Goal: Task Accomplishment & Management: Manage account settings

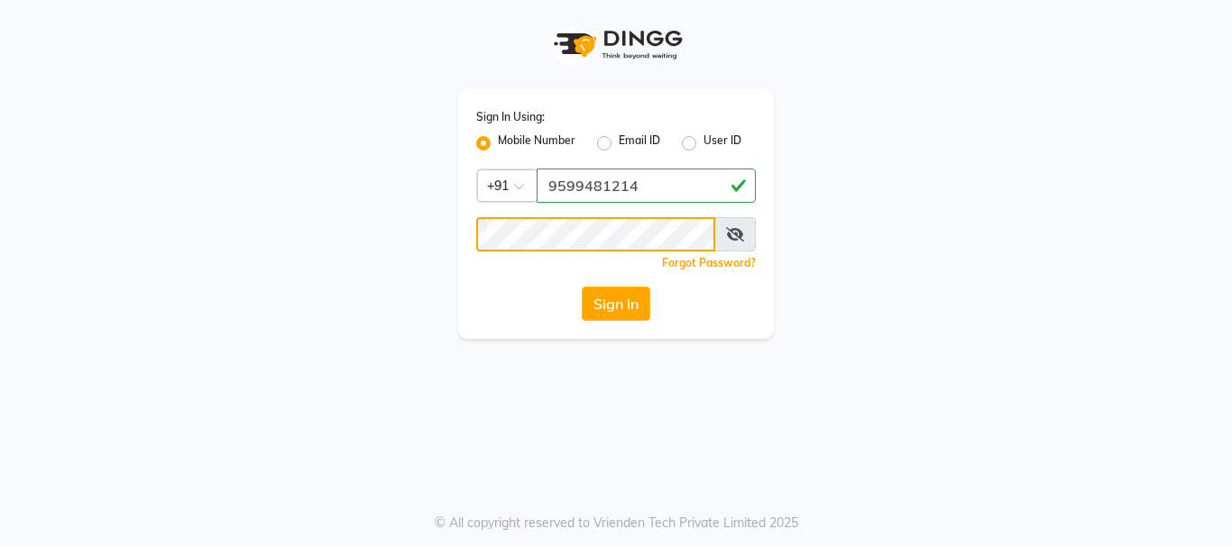
click at [582, 287] on button "Sign In" at bounding box center [616, 304] width 69 height 34
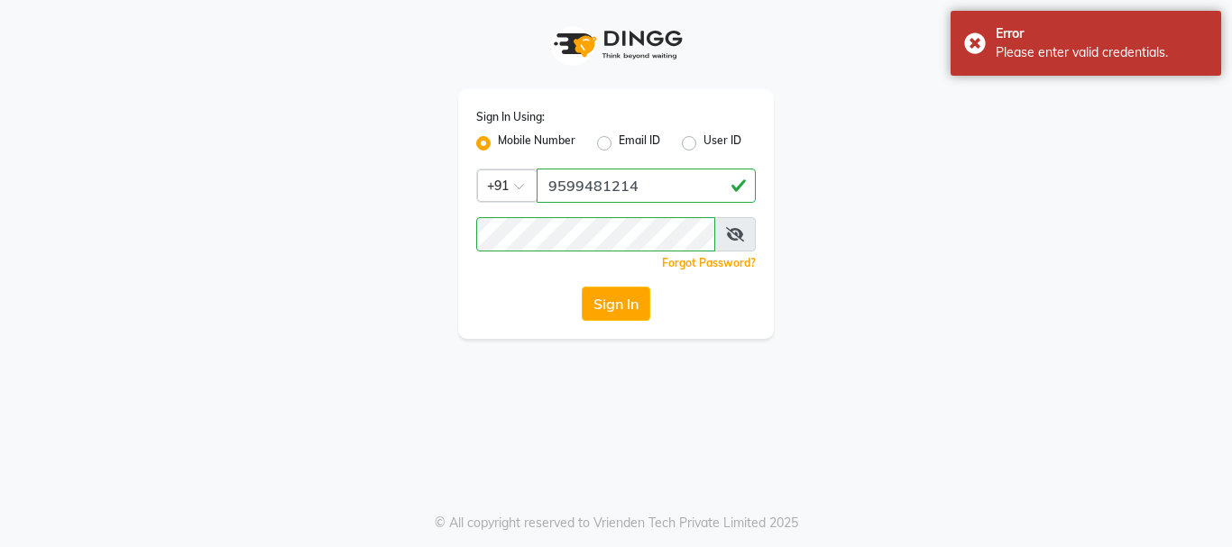
click at [738, 229] on icon at bounding box center [735, 234] width 18 height 14
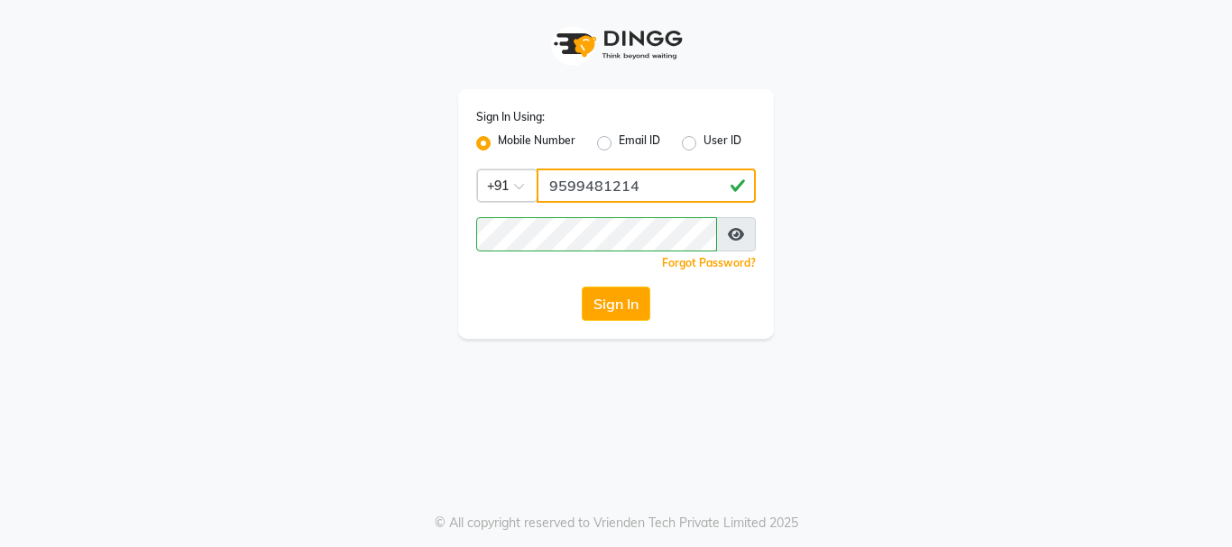
click at [647, 180] on input "9599481214" at bounding box center [646, 186] width 219 height 34
click at [582, 287] on button "Sign In" at bounding box center [616, 304] width 69 height 34
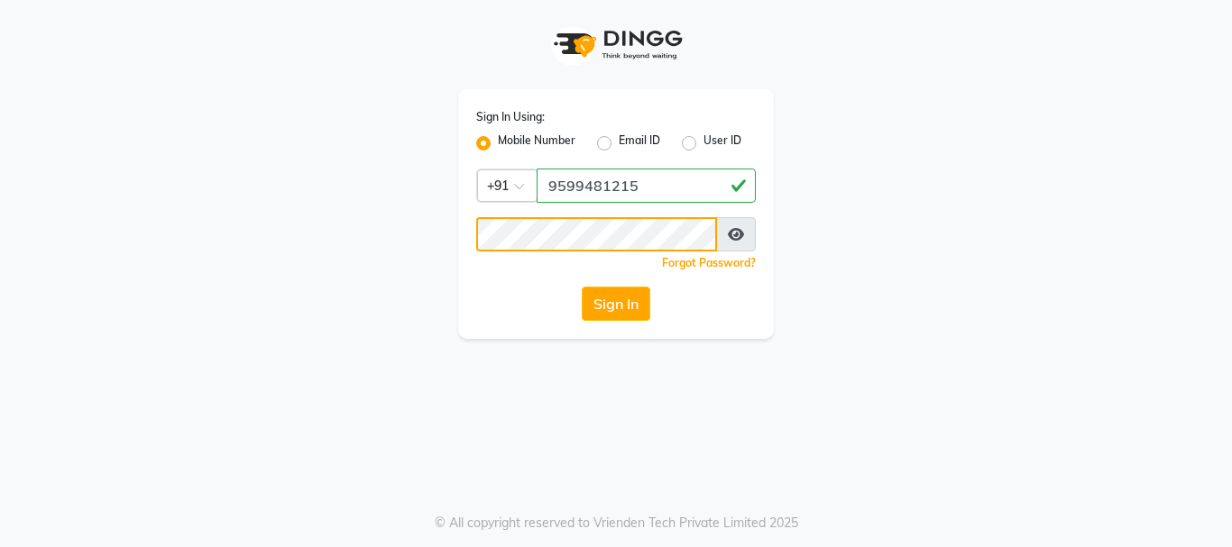
click at [582, 287] on button "Sign In" at bounding box center [616, 304] width 69 height 34
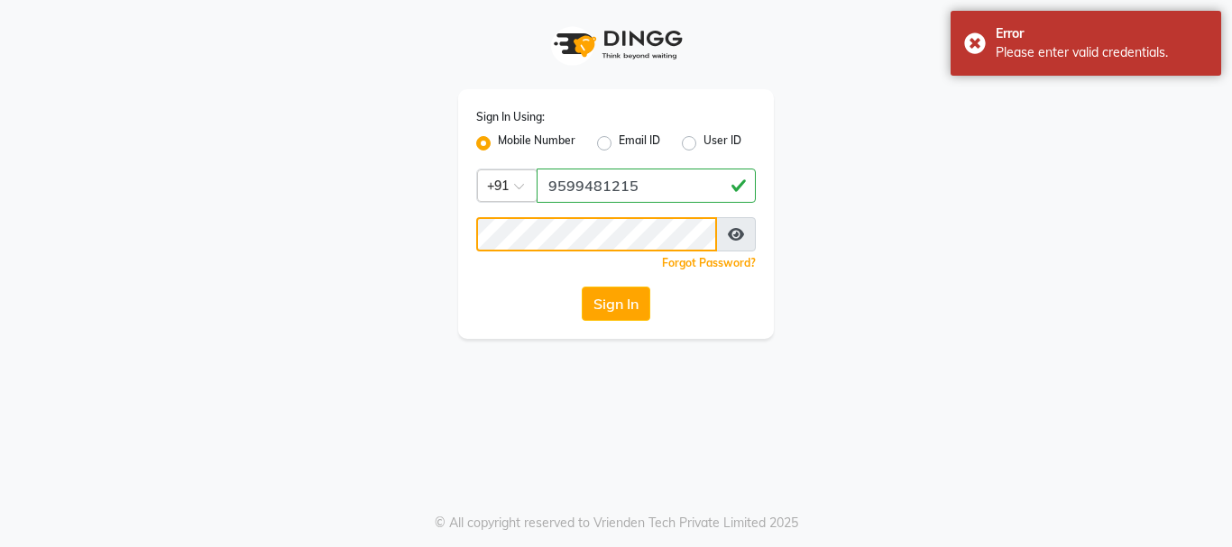
click at [582, 287] on button "Sign In" at bounding box center [616, 304] width 69 height 34
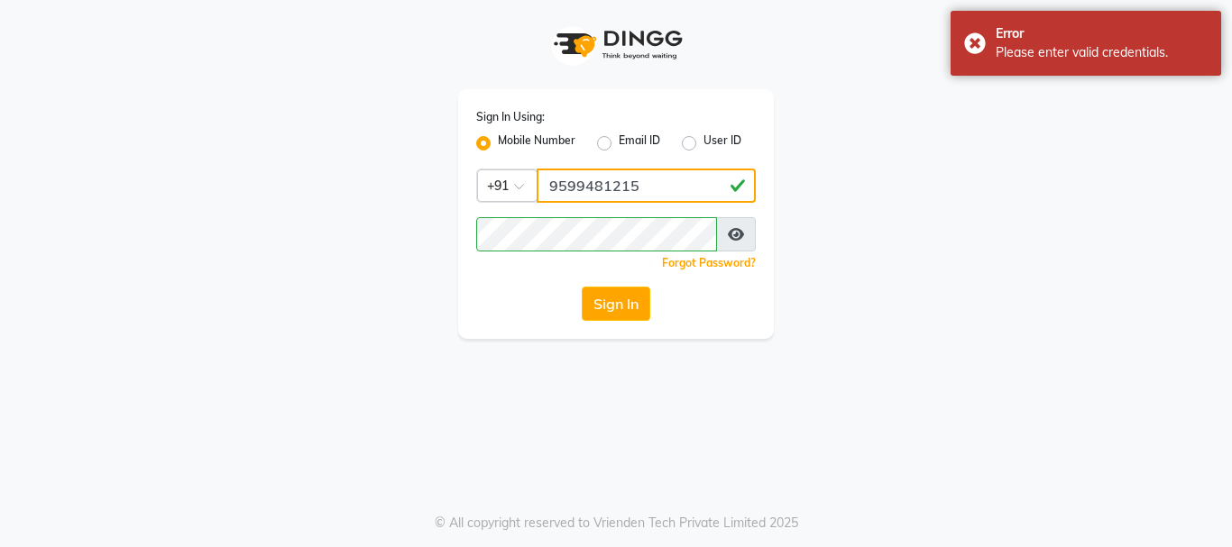
click at [653, 189] on input "9599481215" at bounding box center [646, 186] width 219 height 34
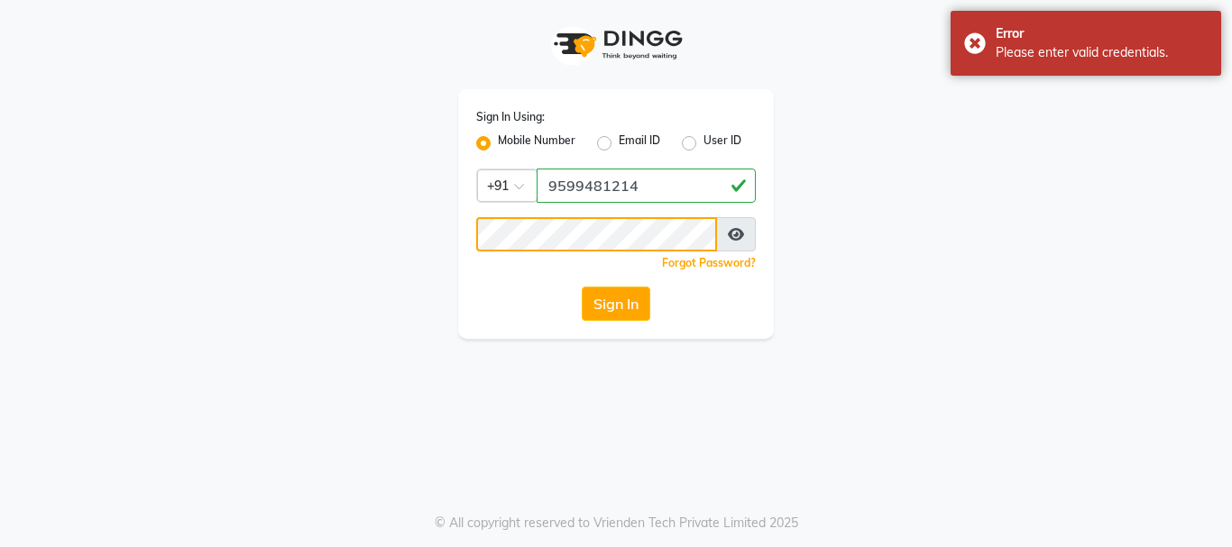
click at [582, 287] on button "Sign In" at bounding box center [616, 304] width 69 height 34
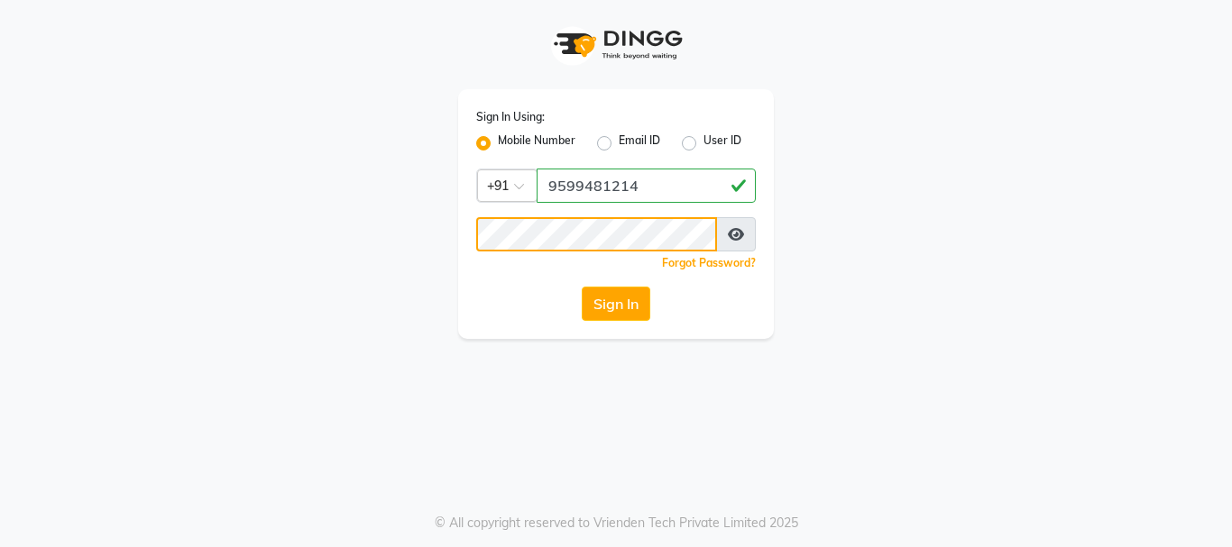
click at [582, 287] on button "Sign In" at bounding box center [616, 304] width 69 height 34
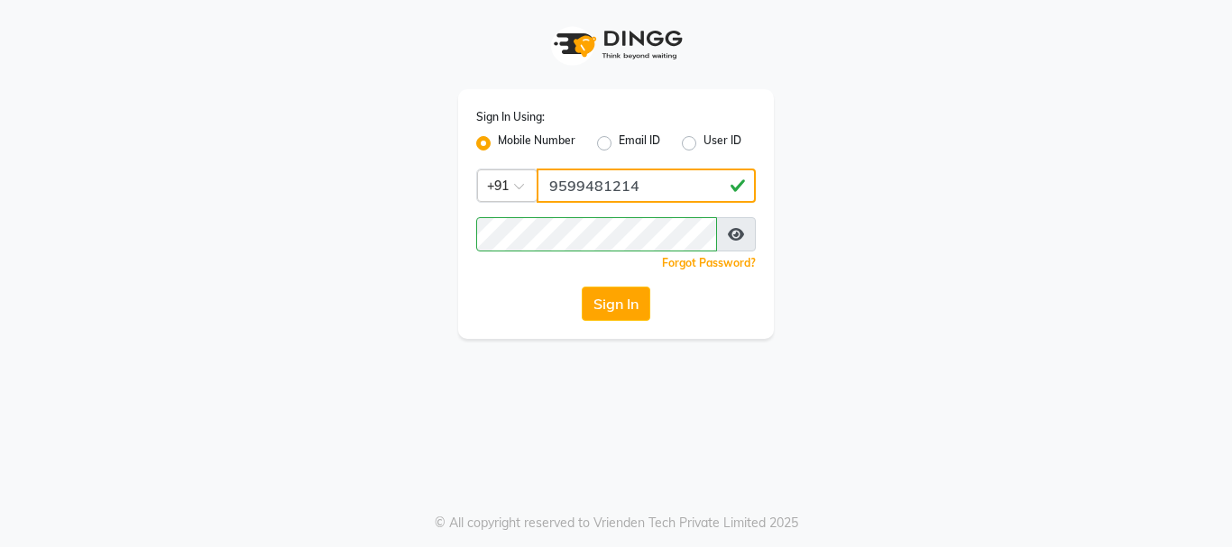
click at [656, 178] on input "9599481214" at bounding box center [646, 186] width 219 height 34
type input "9"
click at [631, 193] on input "Username" at bounding box center [646, 186] width 219 height 34
type input "9599481214"
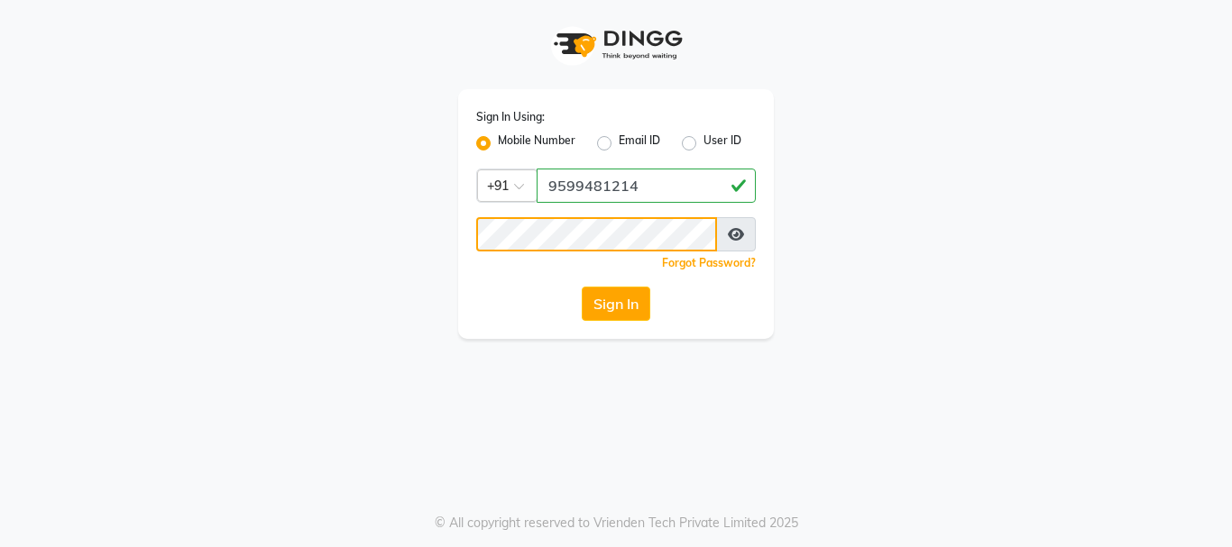
click at [582, 287] on button "Sign In" at bounding box center [616, 304] width 69 height 34
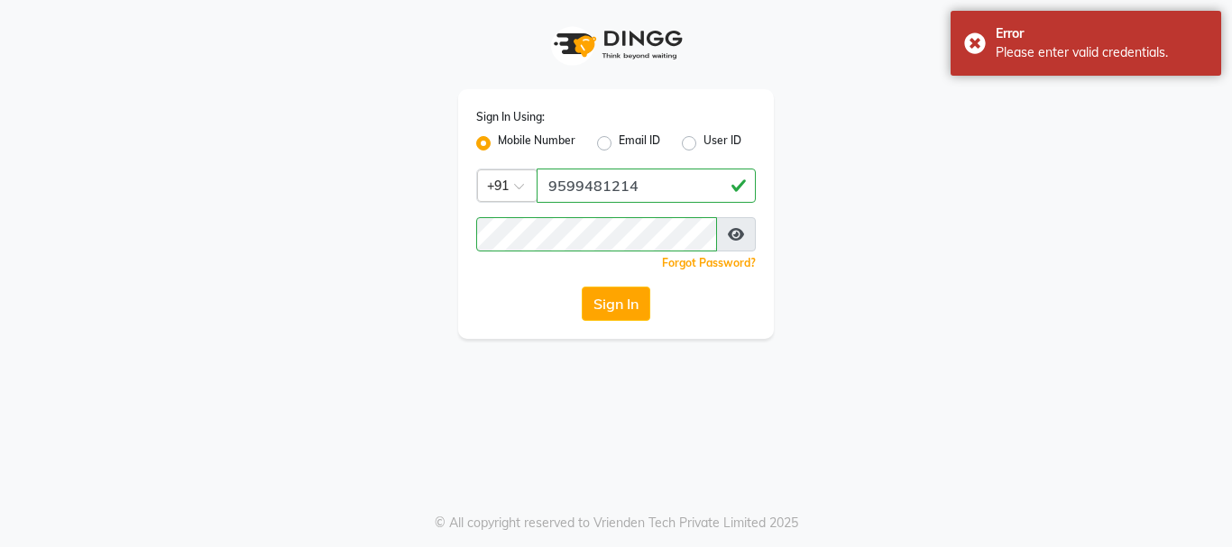
click at [512, 149] on label "Mobile Number" at bounding box center [537, 144] width 78 height 22
click at [510, 144] on input "Mobile Number" at bounding box center [504, 139] width 12 height 12
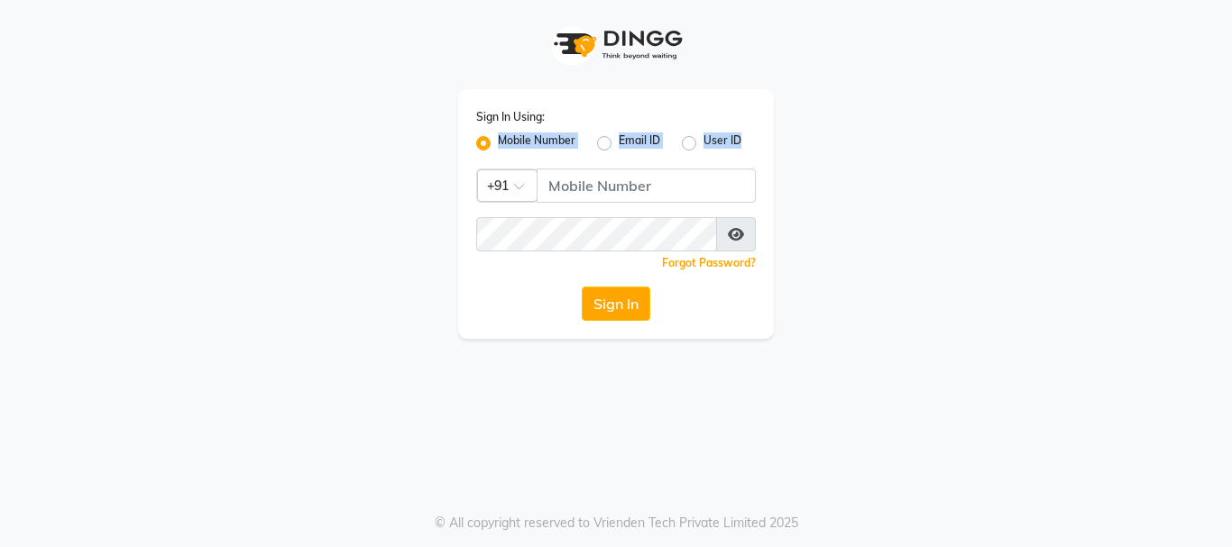
drag, startPoint x: 499, startPoint y: 142, endPoint x: 601, endPoint y: 177, distance: 107.5
click at [601, 177] on div "Sign In Using: Mobile Number Email ID User ID Country Code × +91 Remember me Fo…" at bounding box center [616, 214] width 316 height 250
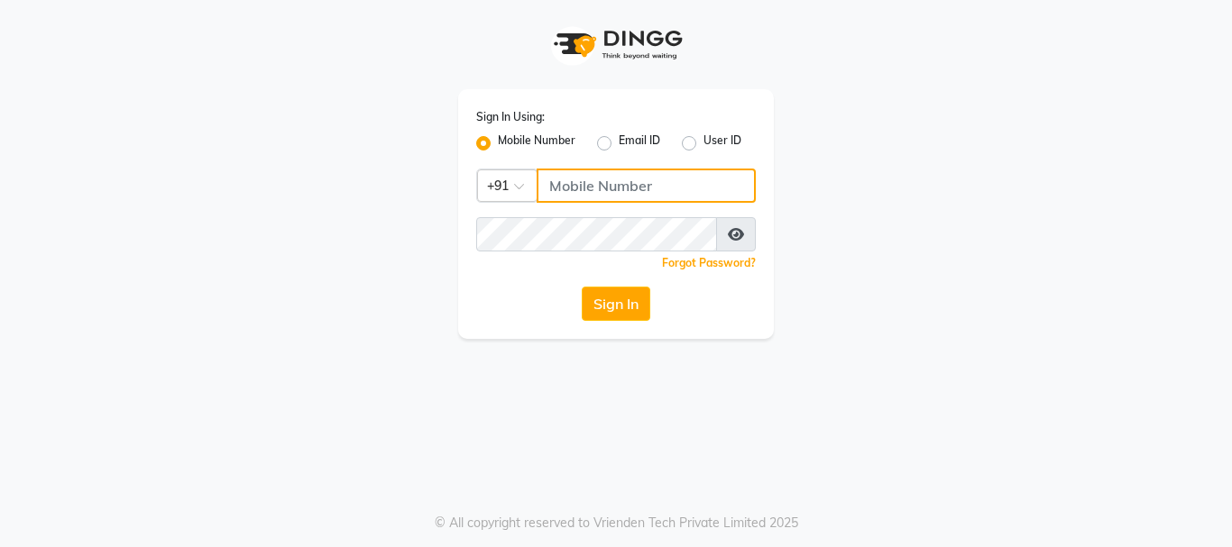
click at [601, 177] on input "Username" at bounding box center [646, 186] width 219 height 34
type input "9"
type input "9599481214"
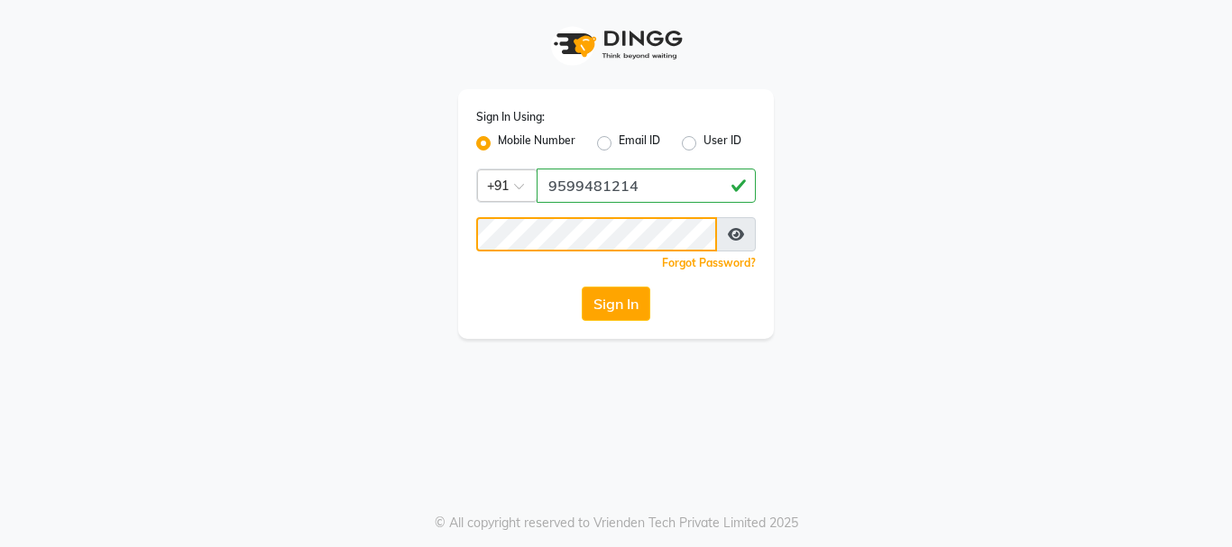
click at [582, 287] on button "Sign In" at bounding box center [616, 304] width 69 height 34
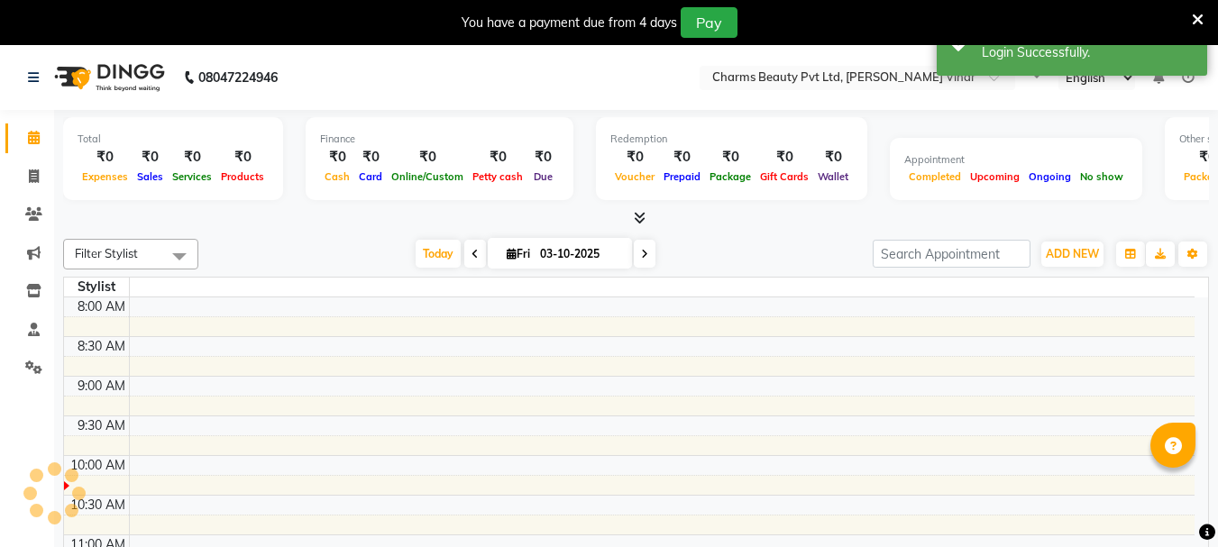
select select "en"
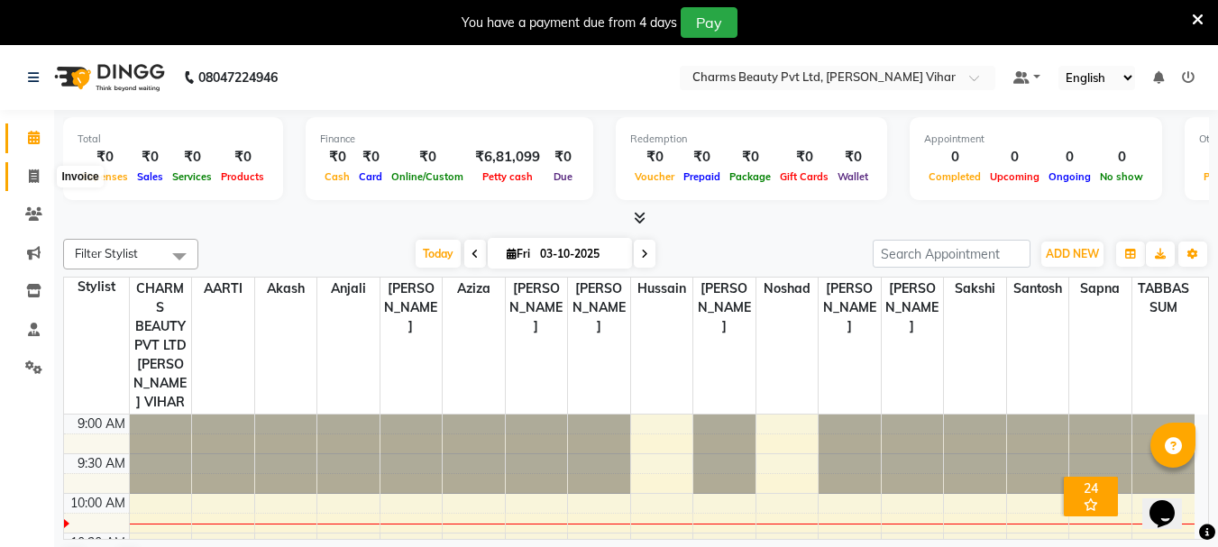
drag, startPoint x: 51, startPoint y: 174, endPoint x: 17, endPoint y: 182, distance: 35.2
click at [18, 182] on li "Invoice" at bounding box center [27, 177] width 54 height 39
